Goal: Find specific page/section: Find specific page/section

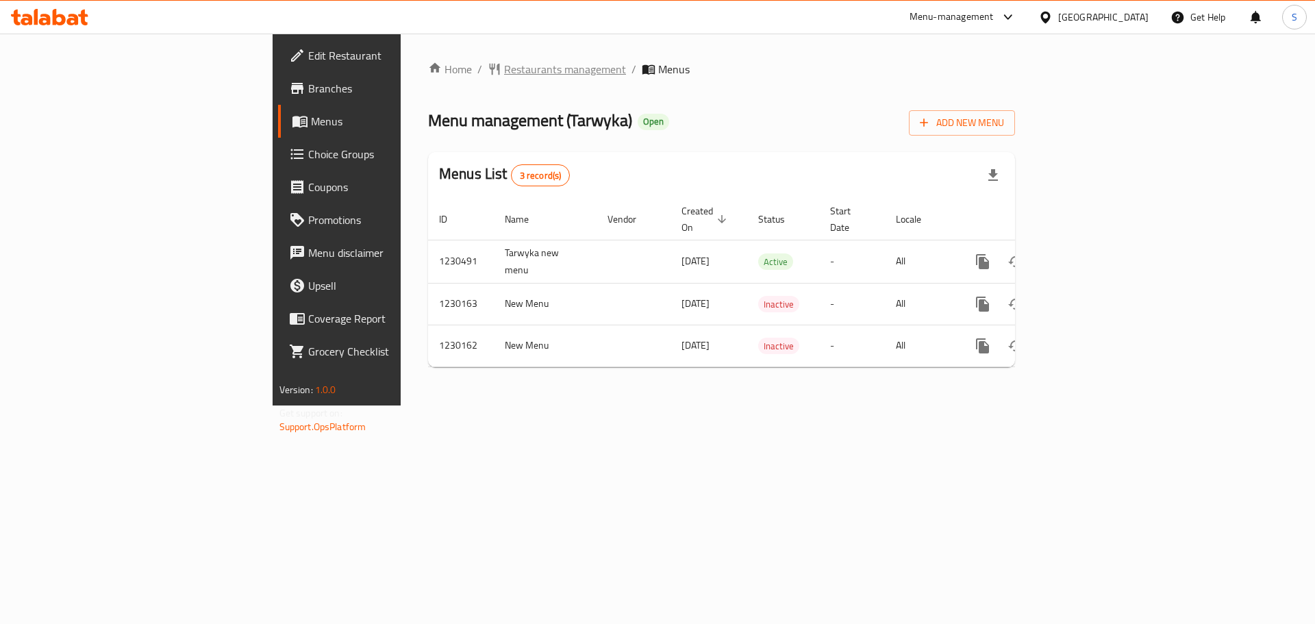
click at [504, 61] on span "Restaurants management" at bounding box center [565, 69] width 122 height 16
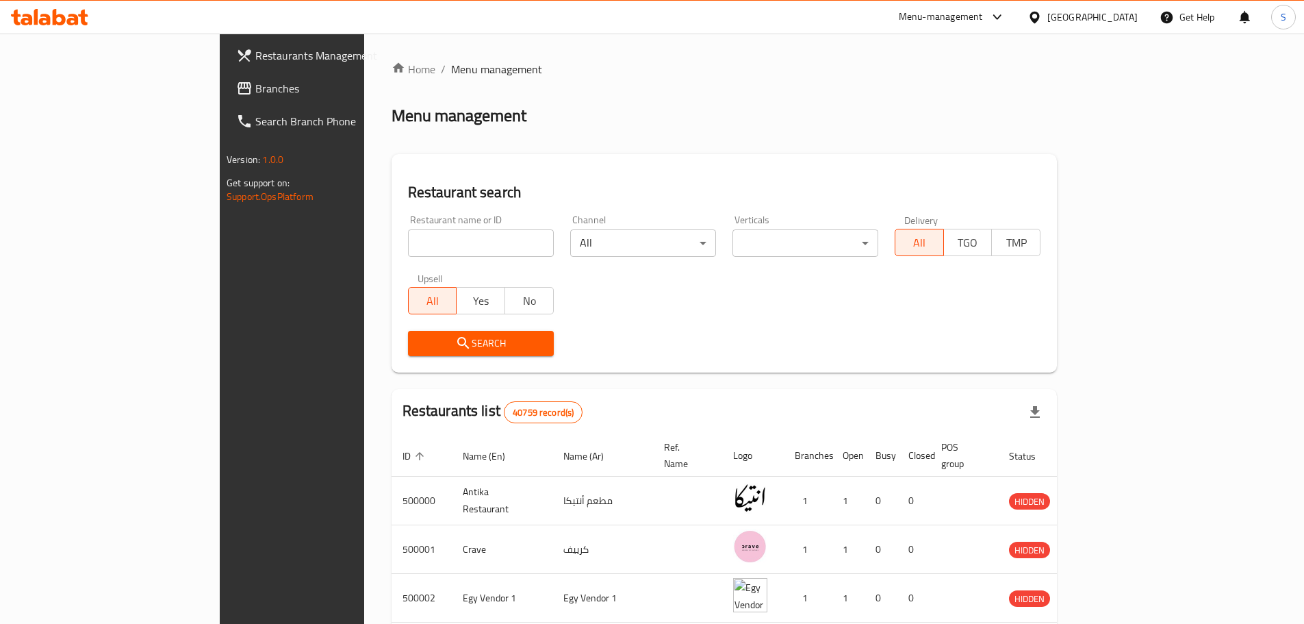
click at [408, 242] on input "search" at bounding box center [481, 242] width 146 height 27
paste input "510587"
type input "510587"
click button "Search" at bounding box center [481, 343] width 146 height 25
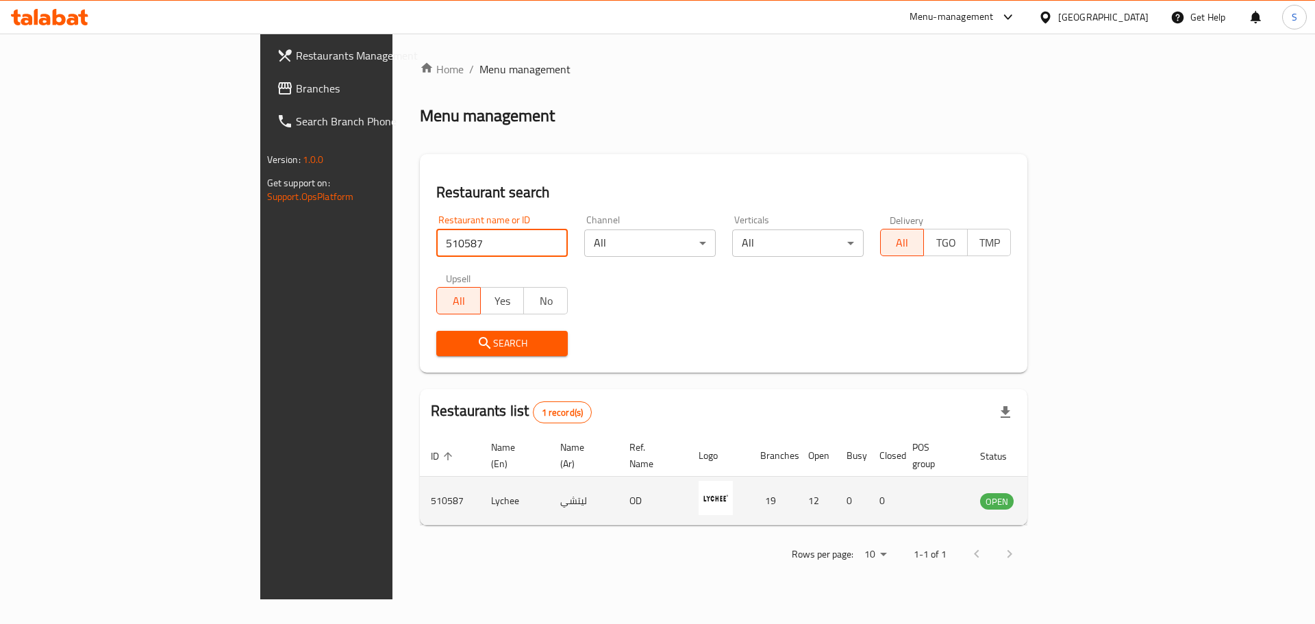
click at [1068, 492] on icon "enhanced table" at bounding box center [1060, 500] width 16 height 16
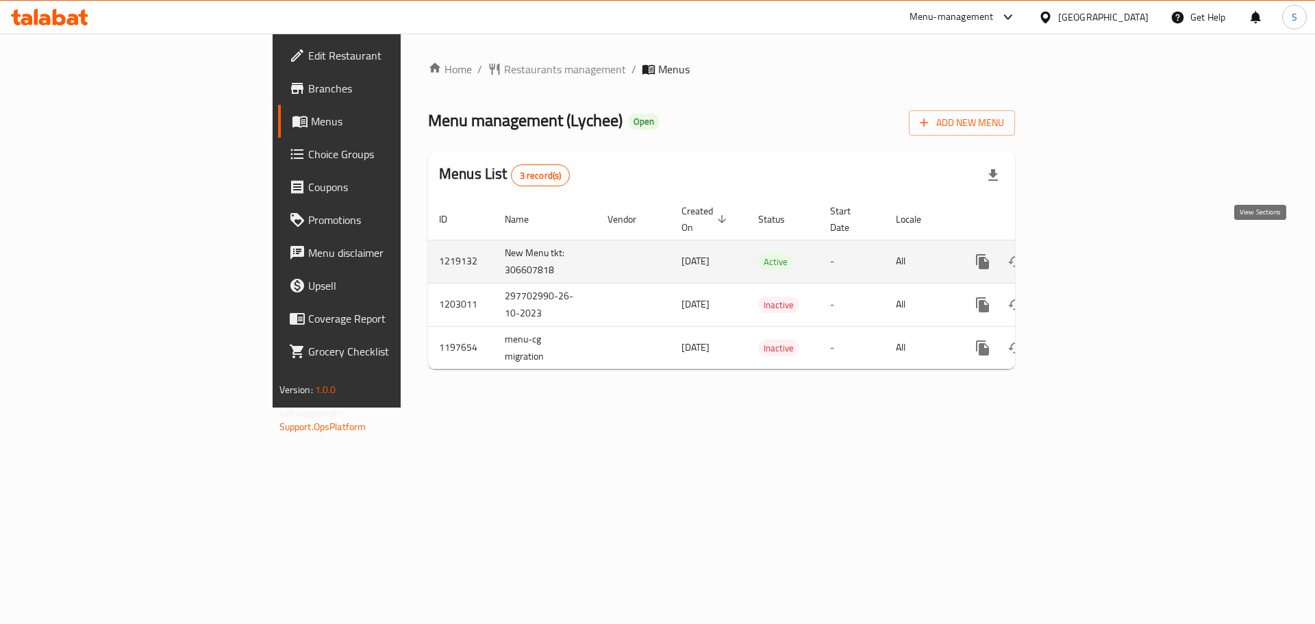
click at [1089, 253] on icon "enhanced table" at bounding box center [1081, 261] width 16 height 16
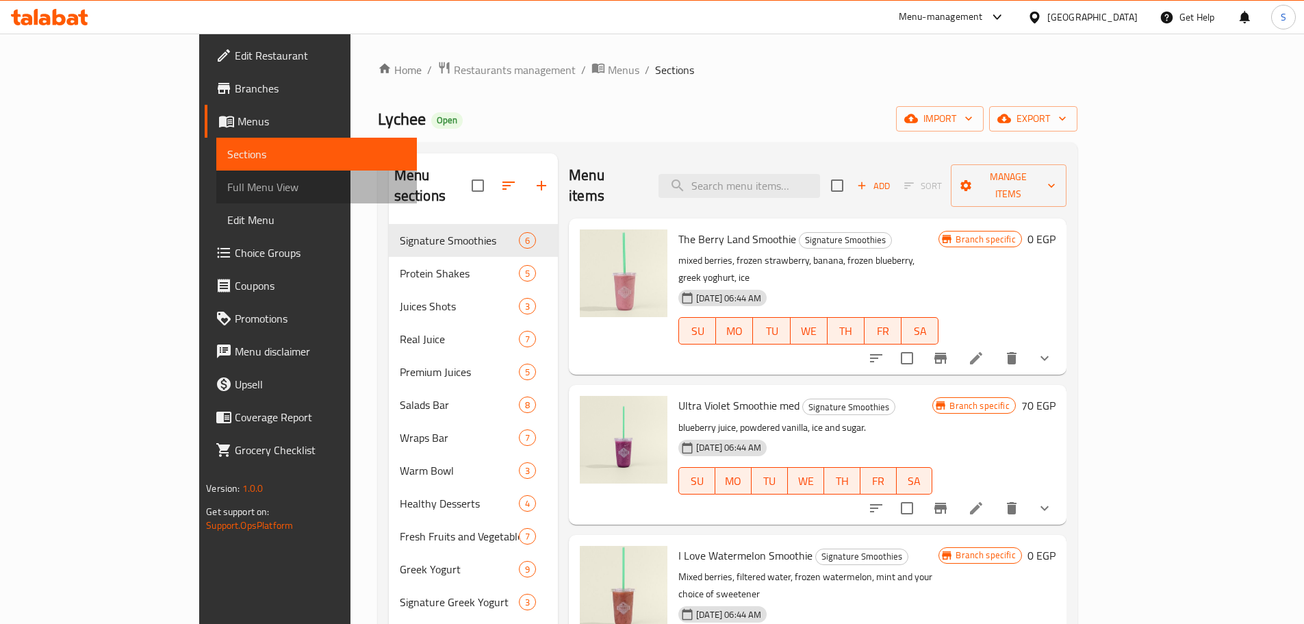
click at [227, 189] on span "Full Menu View" at bounding box center [316, 187] width 179 height 16
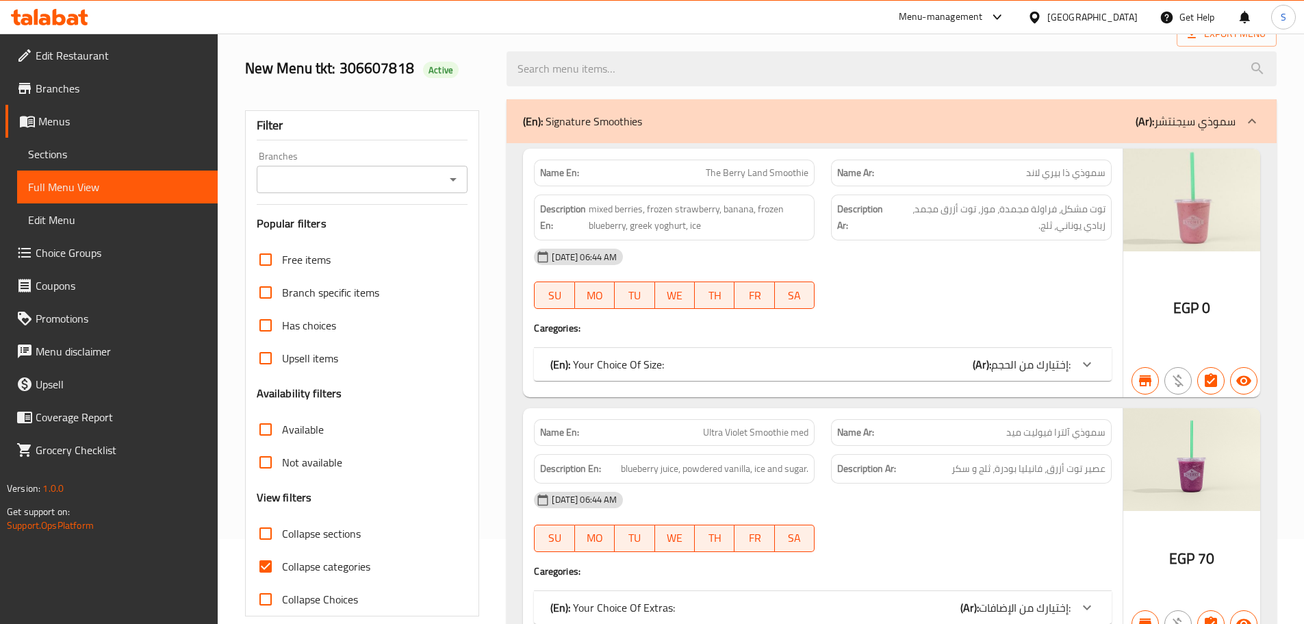
scroll to position [274, 0]
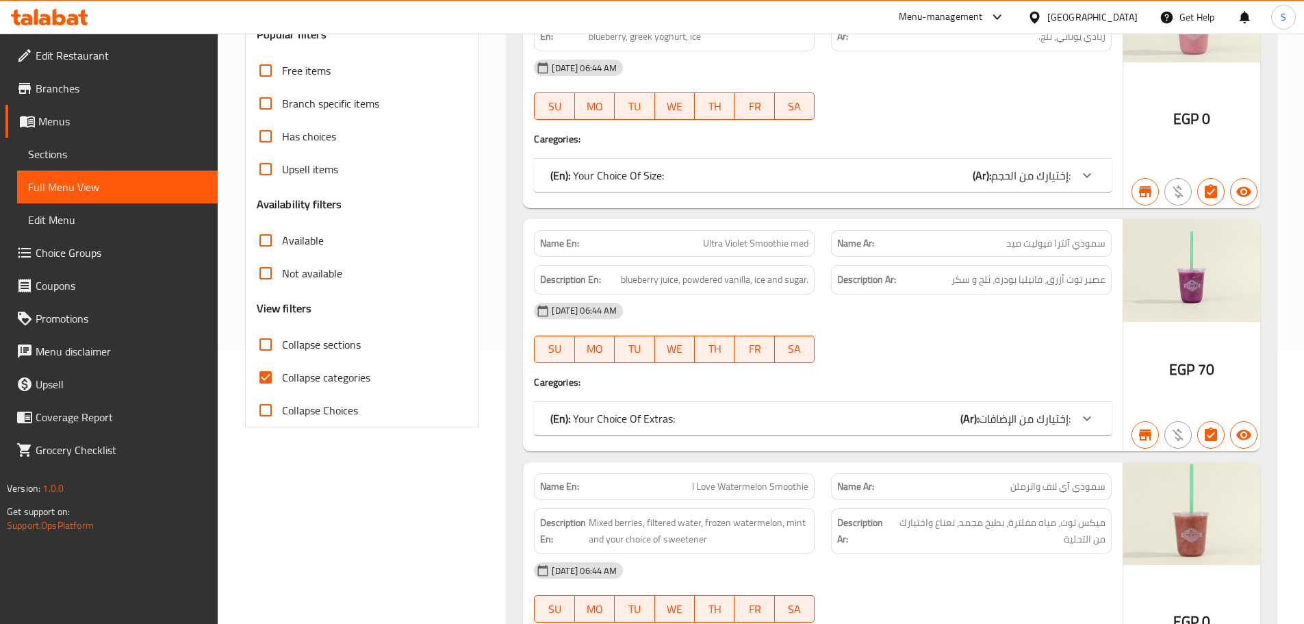
click at [264, 383] on input "Collapse categories" at bounding box center [265, 377] width 33 height 33
checkbox input "false"
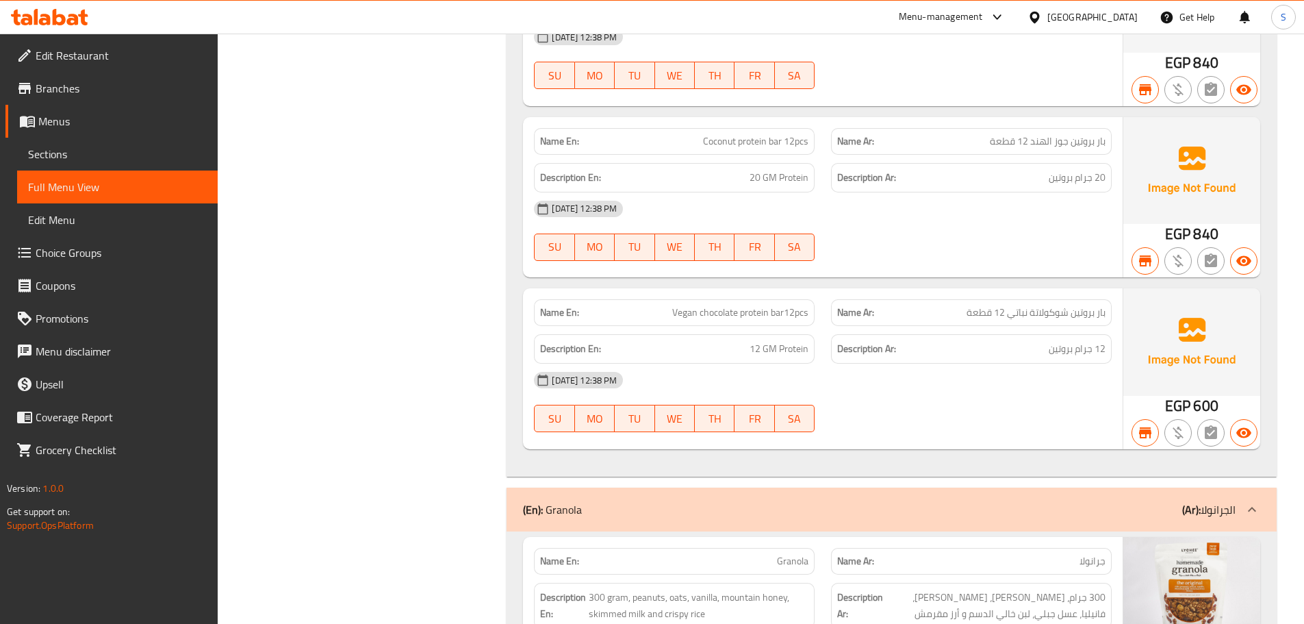
scroll to position [79297, 0]
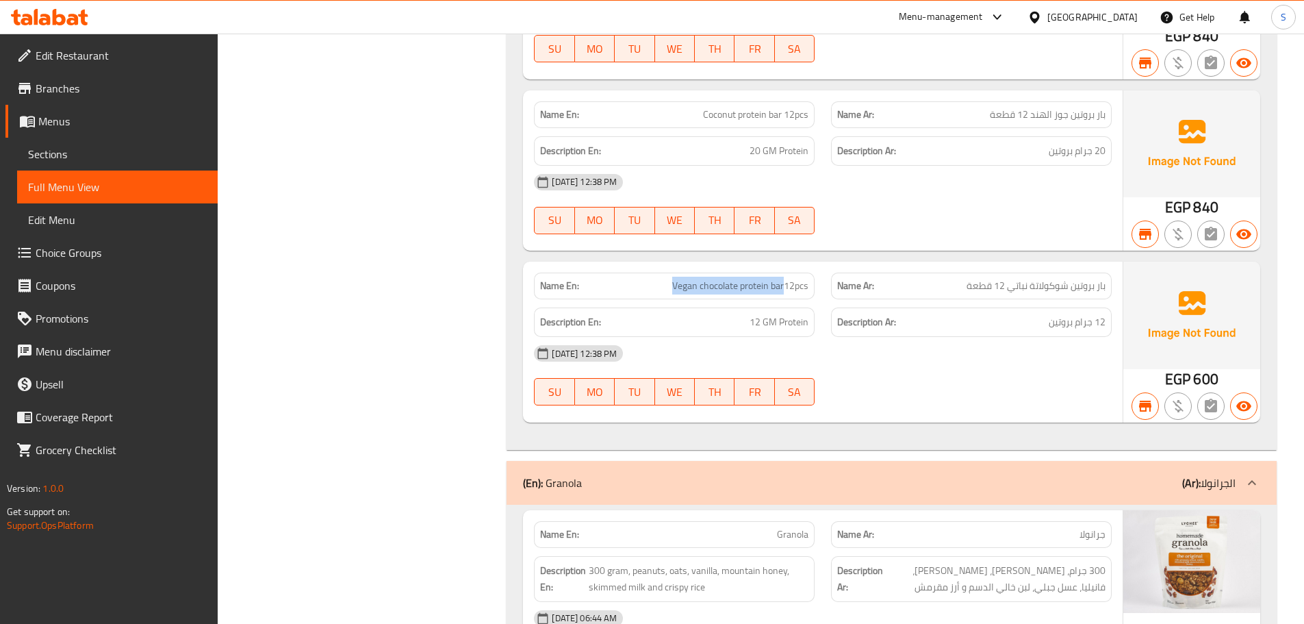
drag, startPoint x: 673, startPoint y: 164, endPoint x: 783, endPoint y: 157, distance: 110.5
click at [783, 272] on div "Name En: Vegan chocolate protein bar12pcs" at bounding box center [674, 285] width 281 height 27
copy span "Vegan chocolate protein bar"
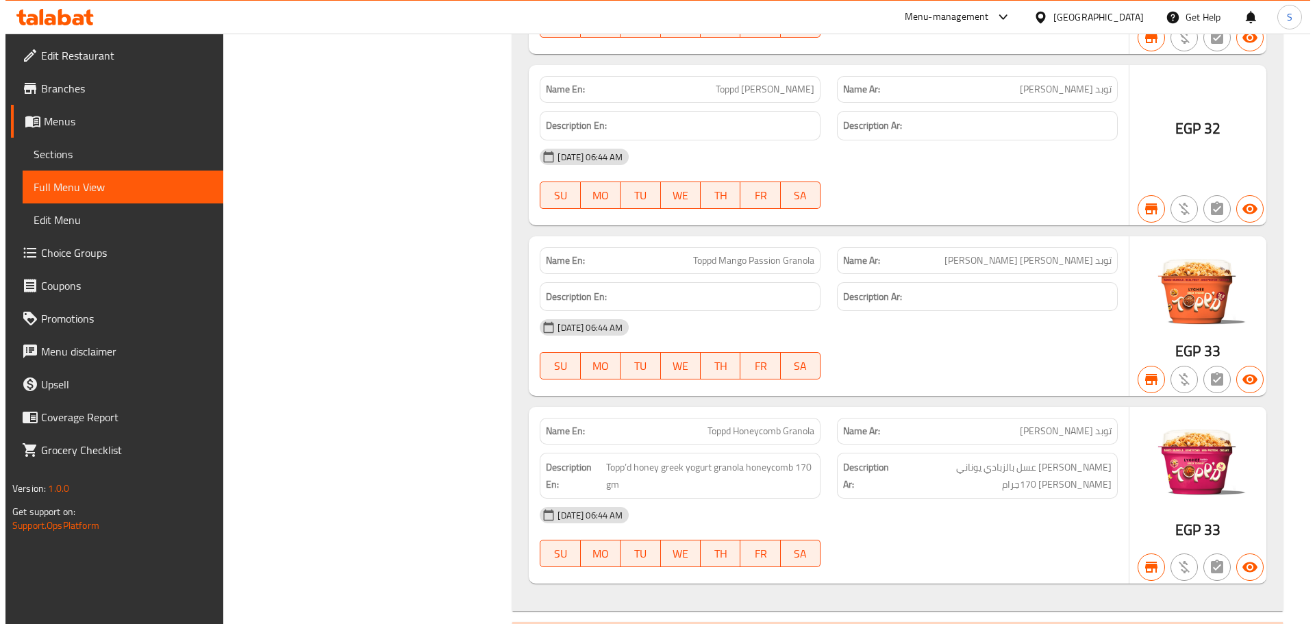
scroll to position [0, 0]
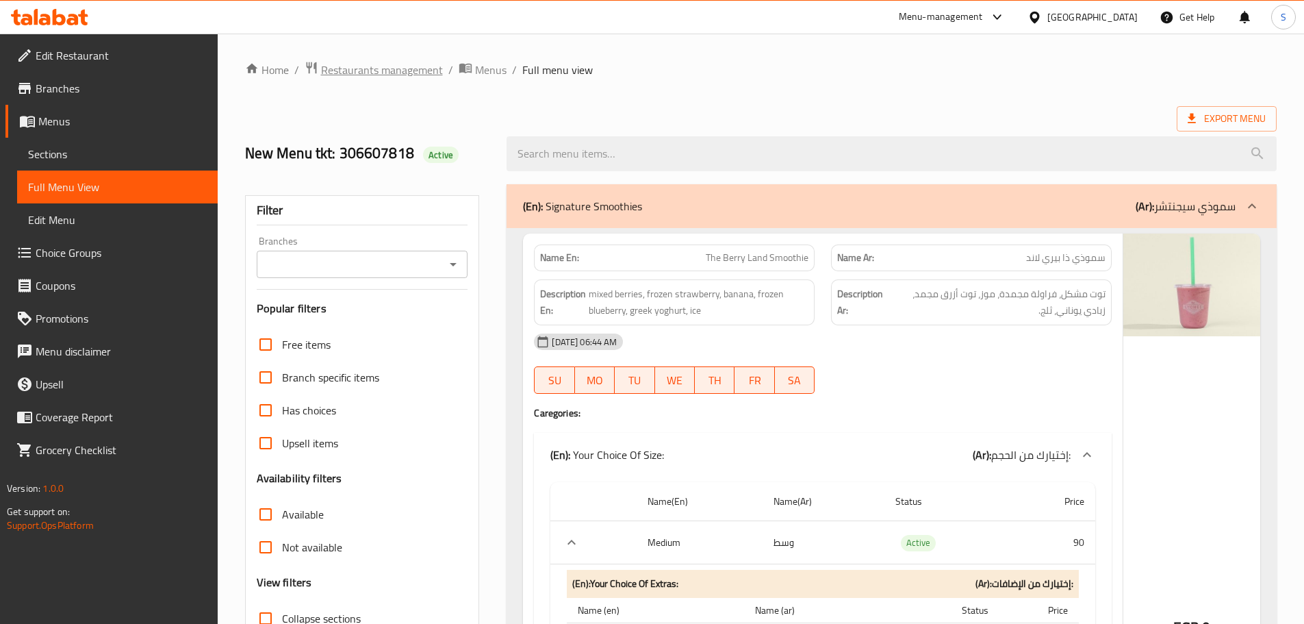
click at [408, 72] on span "Restaurants management" at bounding box center [382, 70] width 122 height 16
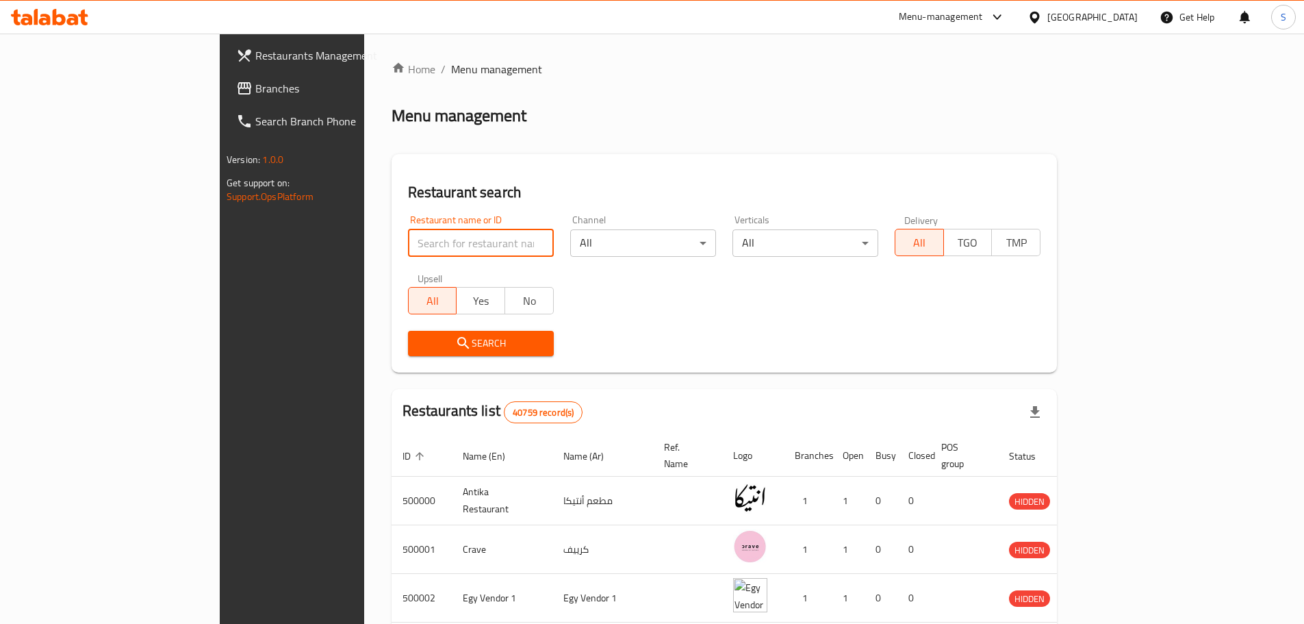
paste input "639241"
type input "639241"
drag, startPoint x: 370, startPoint y: 346, endPoint x: 416, endPoint y: 355, distance: 46.7
click at [416, 355] on button "Search" at bounding box center [481, 343] width 146 height 25
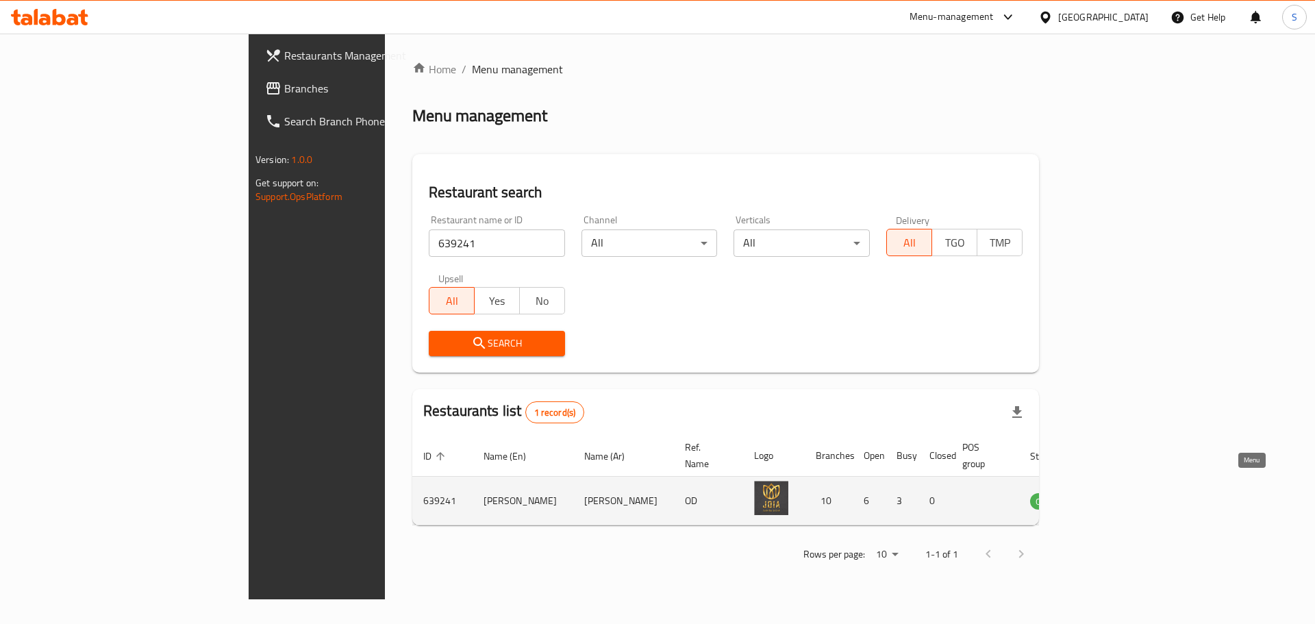
click at [1115, 498] on icon "enhanced table" at bounding box center [1113, 500] width 5 height 5
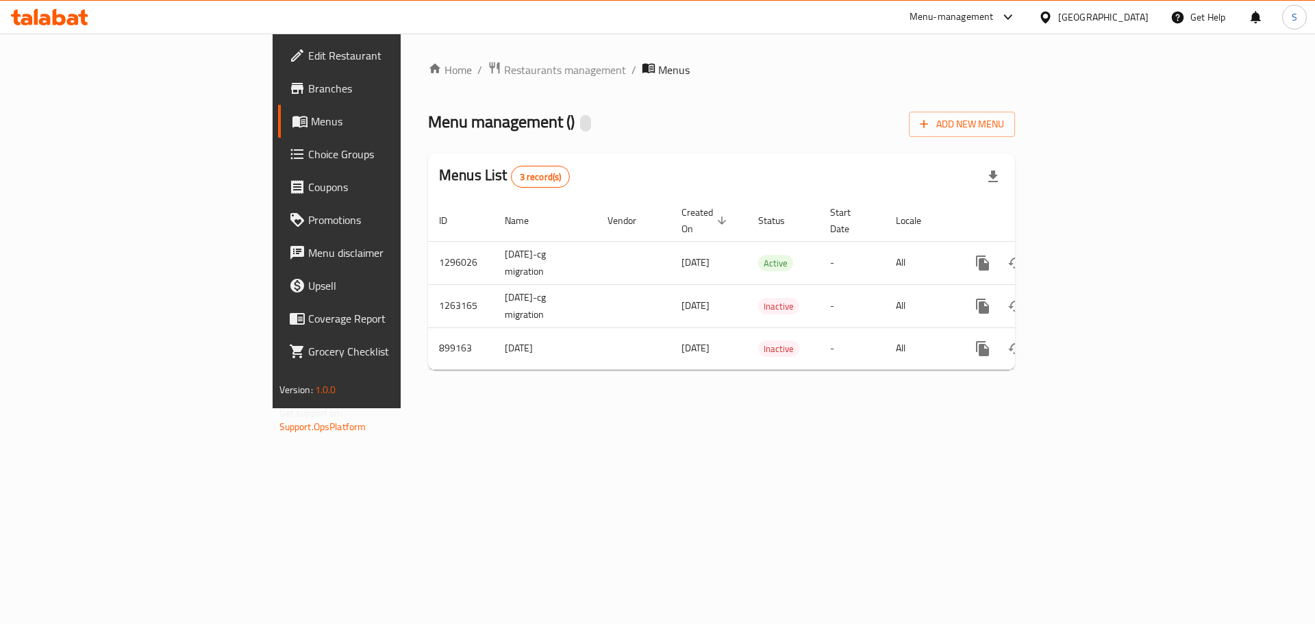
click at [308, 92] on span "Branches" at bounding box center [394, 88] width 173 height 16
